Goal: Navigation & Orientation: Find specific page/section

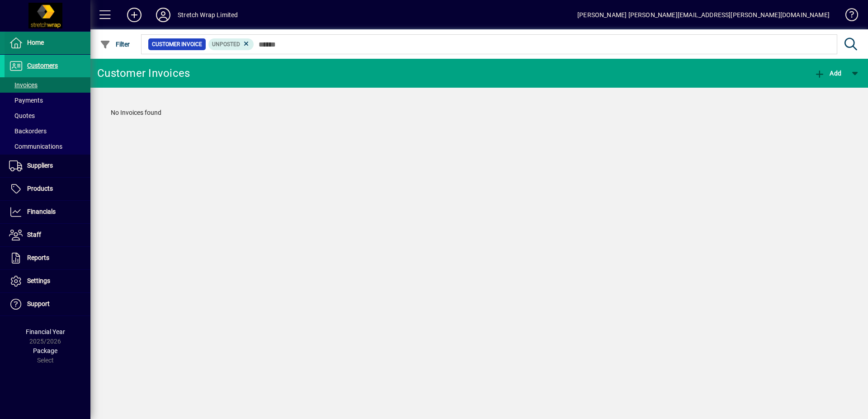
click at [39, 46] on span "Home" at bounding box center [35, 42] width 17 height 7
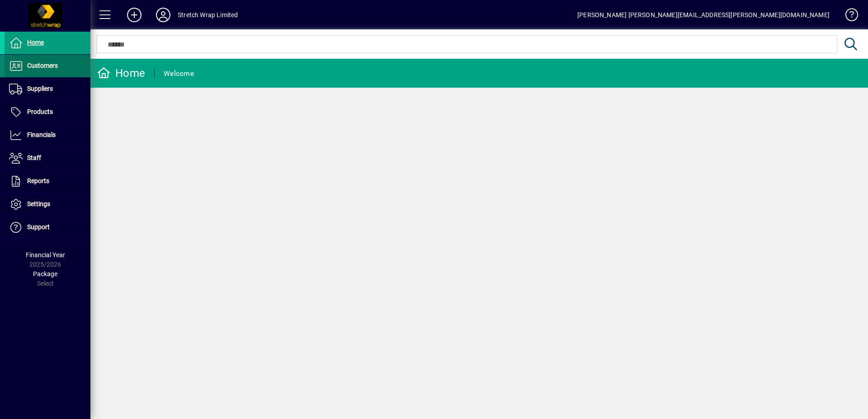
click at [38, 66] on span "Customers" at bounding box center [42, 65] width 31 height 7
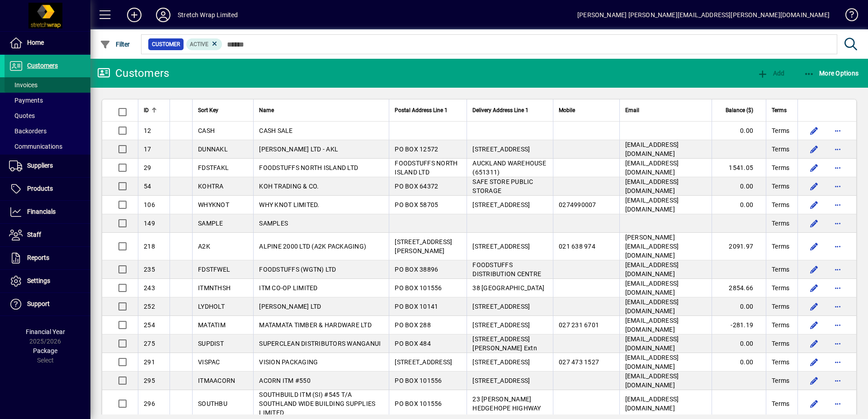
click at [33, 81] on span "Invoices" at bounding box center [23, 84] width 28 height 7
